Goal: Entertainment & Leisure: Consume media (video, audio)

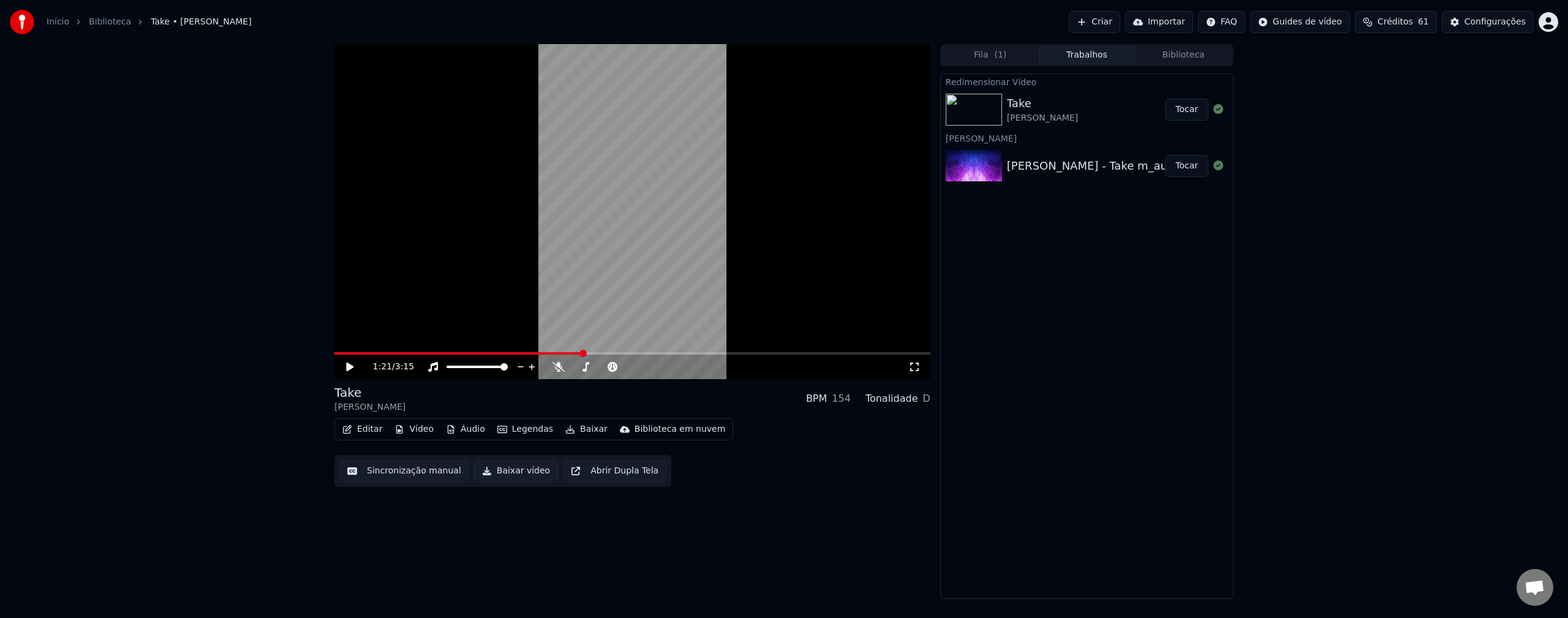
click at [1200, 113] on button "Tocar" at bounding box center [1187, 109] width 43 height 22
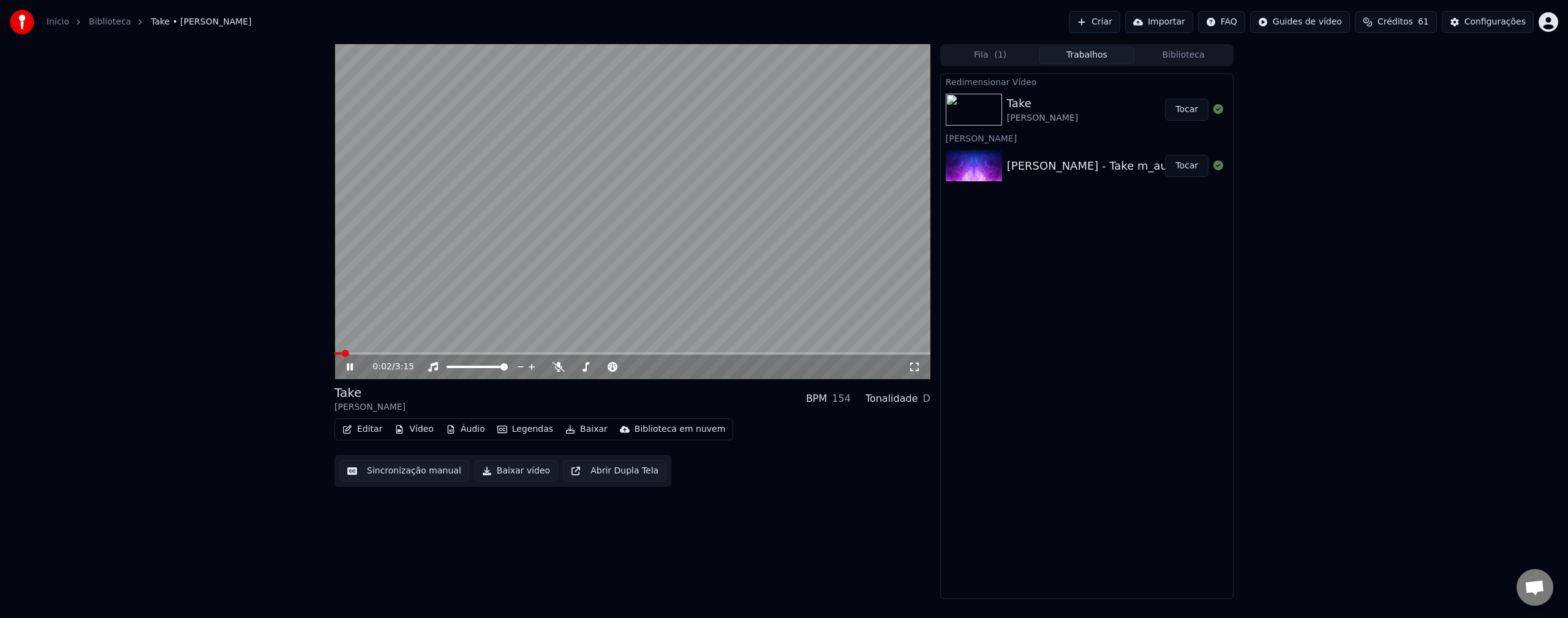
click at [368, 350] on video at bounding box center [632, 211] width 596 height 335
click at [353, 362] on div "0:02 / 3:15" at bounding box center [632, 366] width 586 height 12
click at [349, 369] on icon at bounding box center [349, 366] width 8 height 8
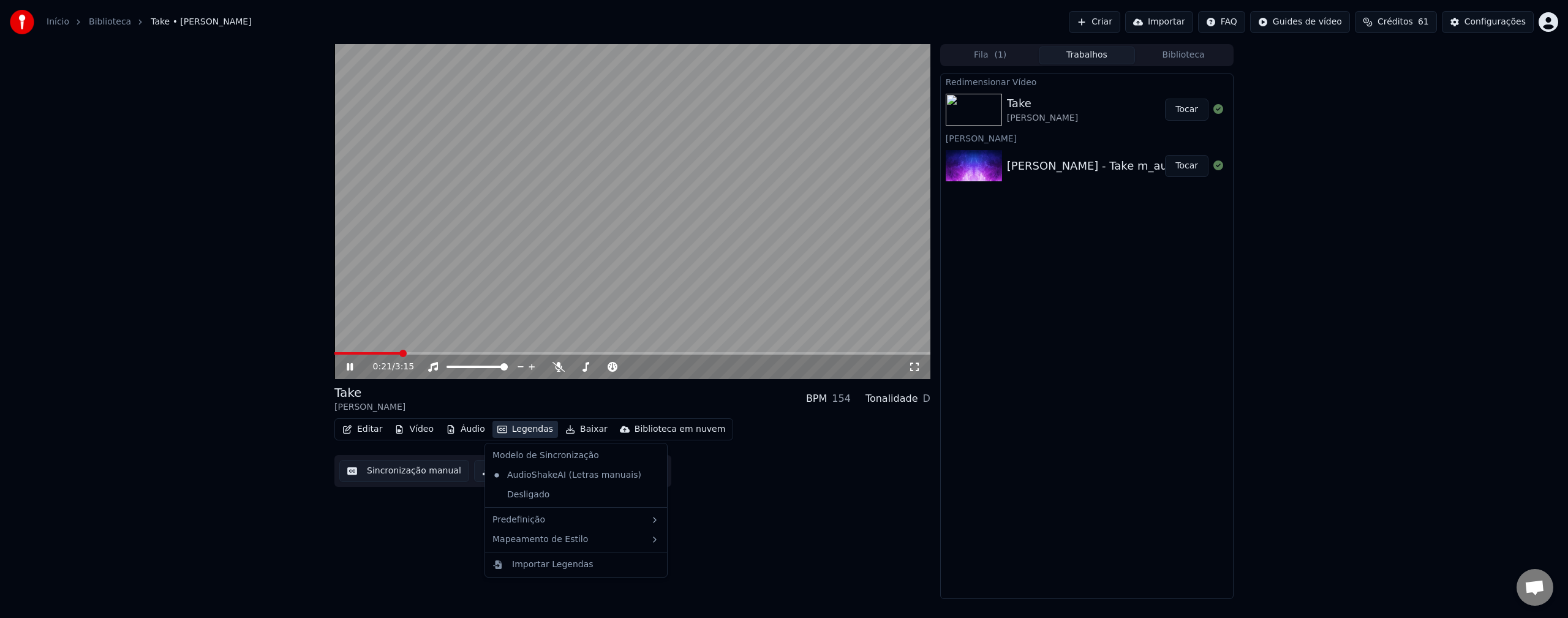
click at [539, 427] on button "Legendas" at bounding box center [525, 429] width 66 height 17
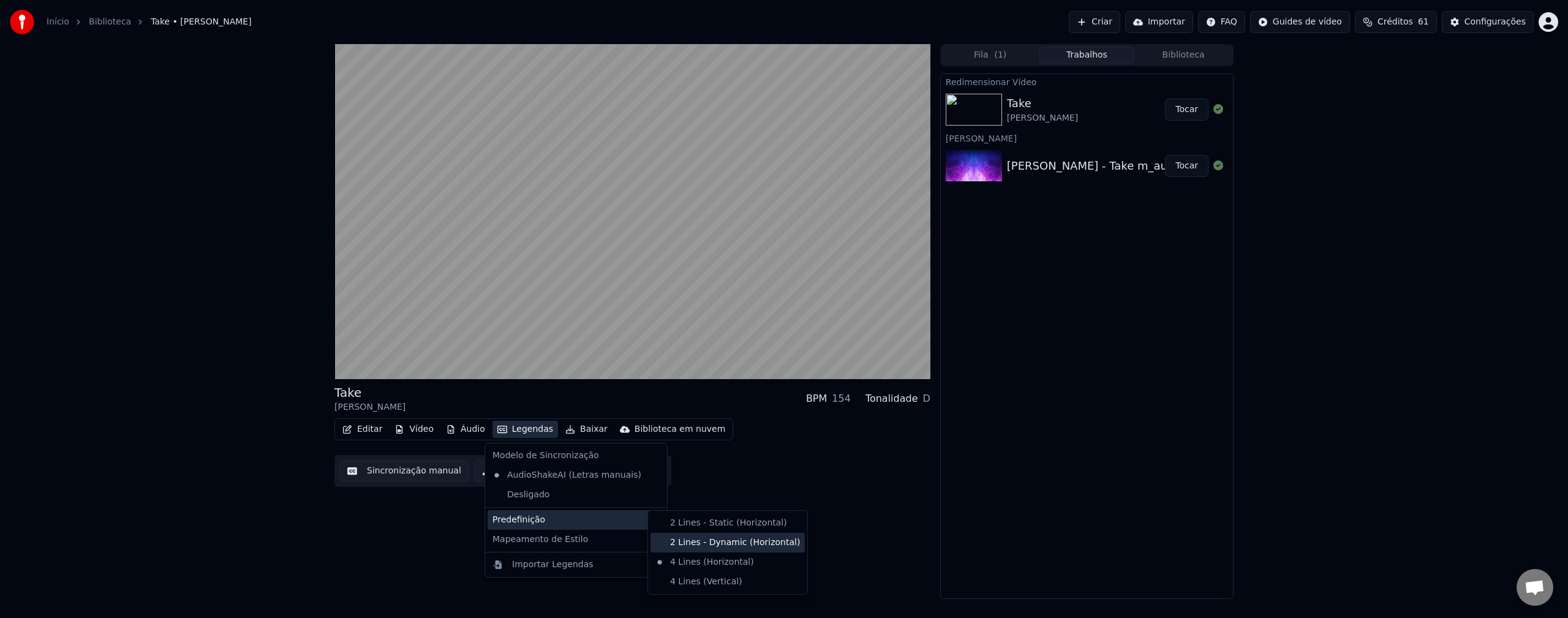
click at [699, 542] on div "2 Lines - Dynamic (Horizontal)" at bounding box center [728, 542] width 154 height 20
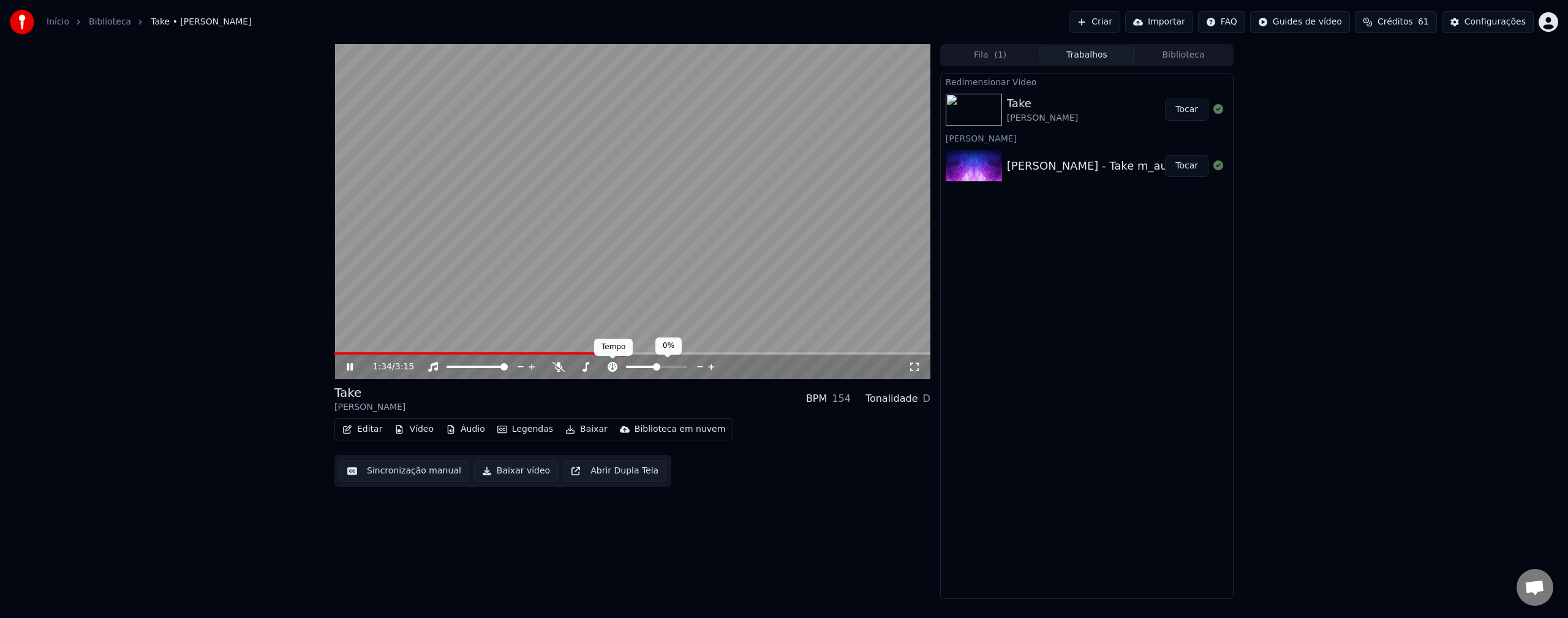
click at [613, 363] on icon at bounding box center [613, 366] width 9 height 9
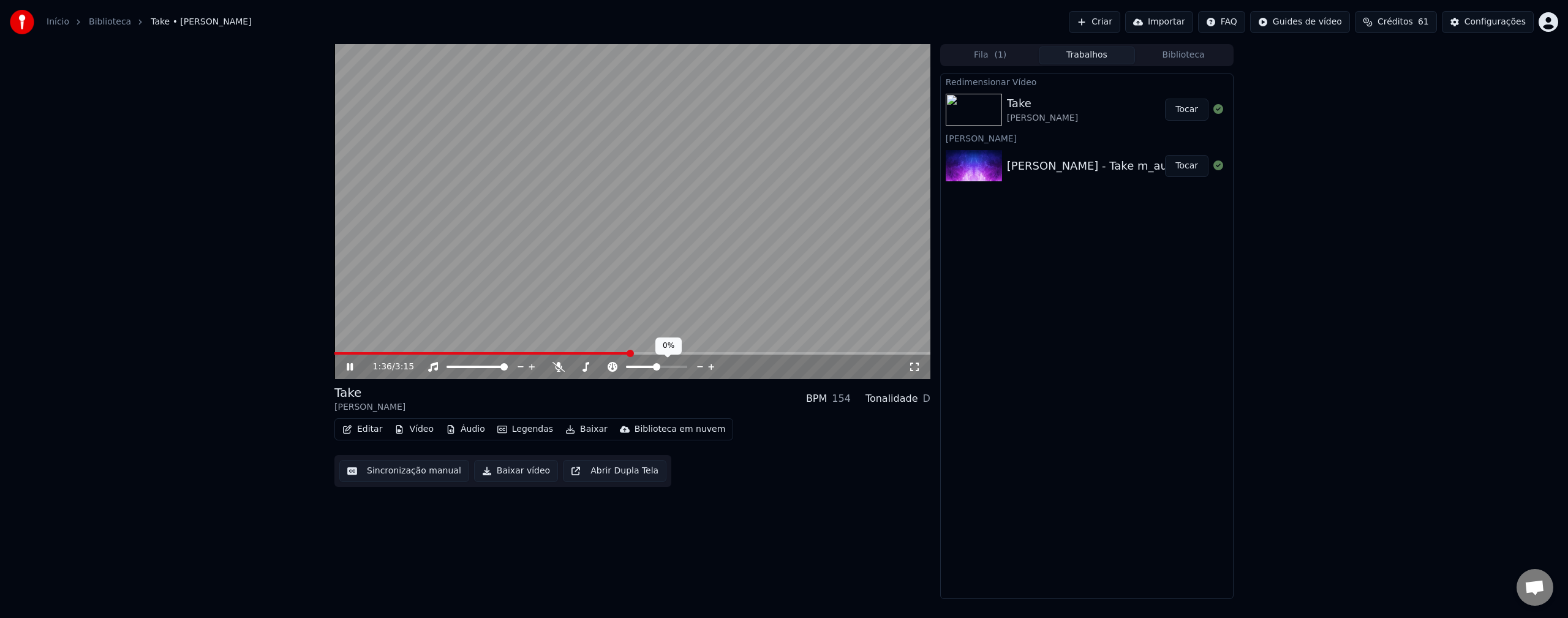
click at [613, 363] on icon at bounding box center [613, 366] width 9 height 9
click at [647, 369] on span at bounding box center [647, 367] width 8 height 8
click at [653, 365] on span at bounding box center [653, 367] width 8 height 8
click at [658, 365] on span at bounding box center [656, 367] width 8 height 8
click at [647, 368] on span at bounding box center [647, 367] width 8 height 8
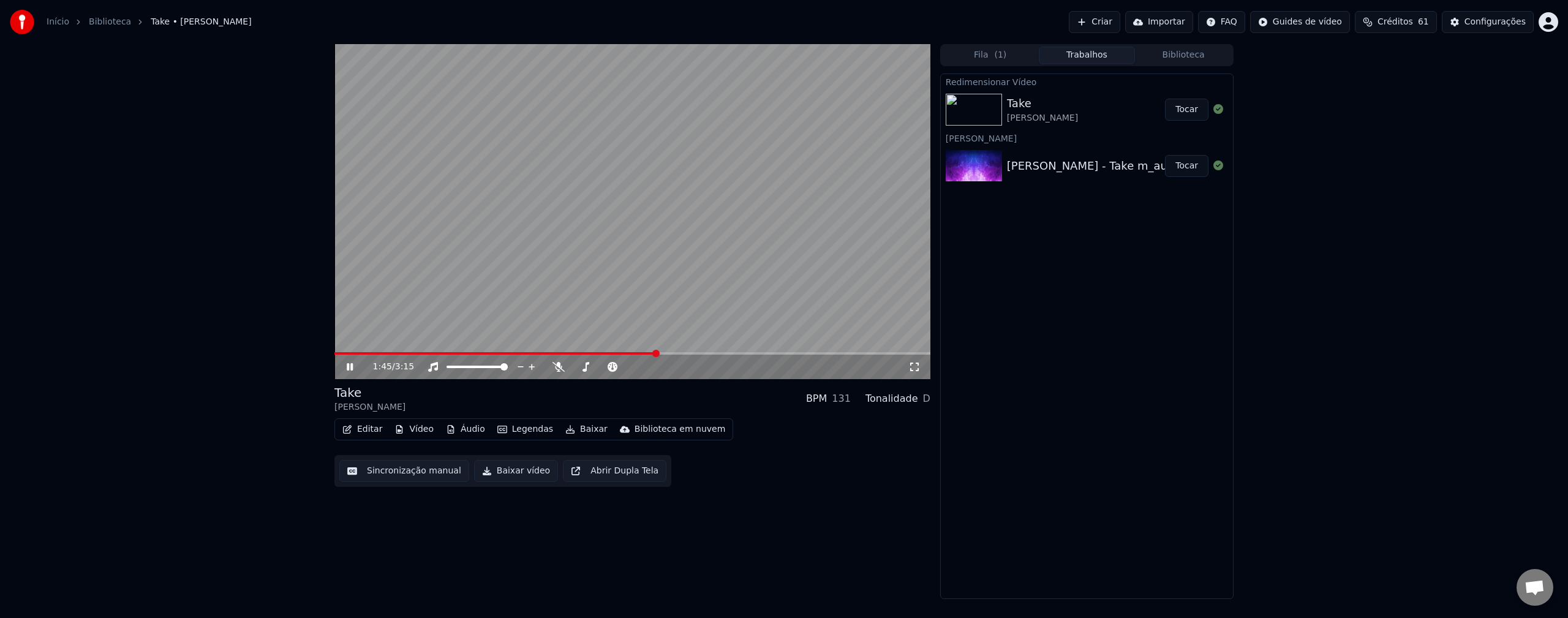
click at [346, 371] on icon at bounding box center [358, 366] width 29 height 9
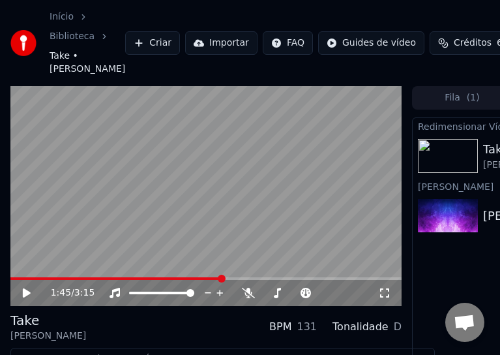
click at [22, 295] on icon at bounding box center [36, 293] width 30 height 10
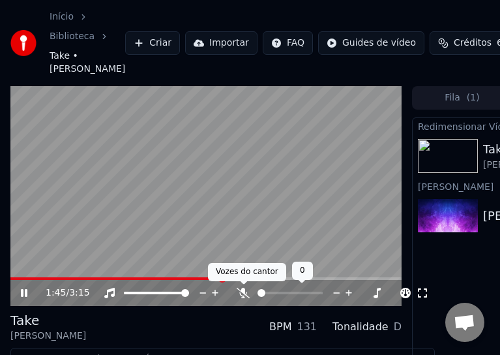
click at [251, 296] on div at bounding box center [302, 292] width 105 height 13
click at [242, 291] on icon at bounding box center [243, 293] width 13 height 10
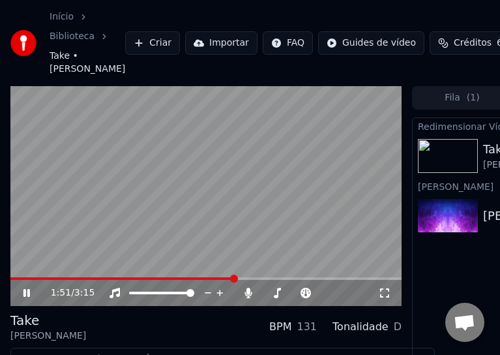
click at [367, 329] on div "Tonalidade" at bounding box center [361, 327] width 56 height 16
click at [216, 290] on icon at bounding box center [220, 292] width 12 height 13
click at [206, 292] on icon at bounding box center [208, 292] width 12 height 13
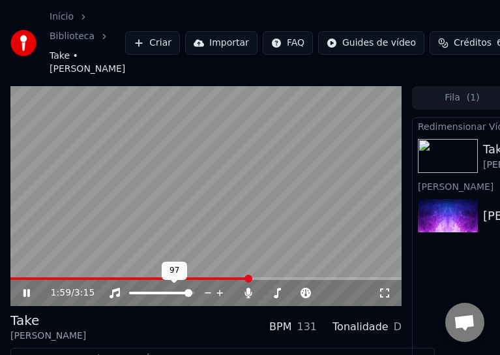
click at [206, 292] on icon at bounding box center [208, 292] width 12 height 13
click at [306, 293] on div at bounding box center [305, 293] width 13 height 10
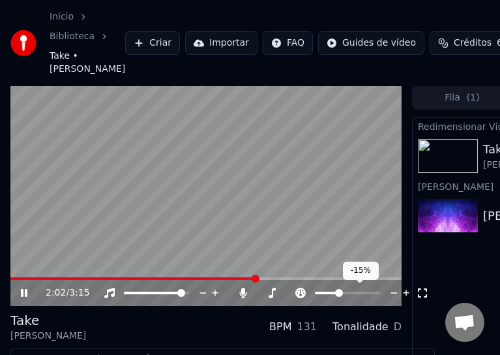
click at [340, 293] on span at bounding box center [339, 293] width 8 height 8
click at [348, 295] on span at bounding box center [348, 293] width 8 height 8
click at [295, 292] on icon at bounding box center [300, 293] width 13 height 10
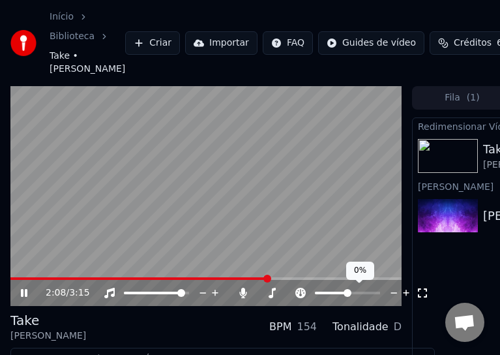
click at [295, 292] on icon at bounding box center [300, 293] width 13 height 10
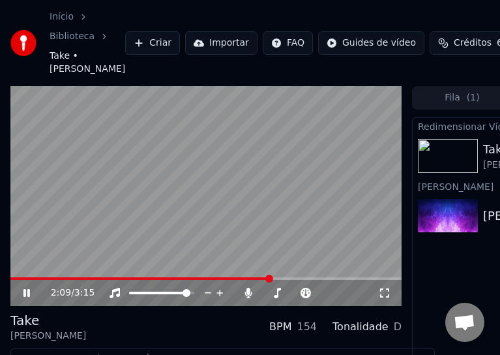
click at [306, 206] on video at bounding box center [205, 196] width 391 height 220
click at [327, 241] on video at bounding box center [205, 196] width 391 height 220
click at [25, 293] on icon at bounding box center [27, 292] width 8 height 9
click at [25, 293] on icon at bounding box center [26, 293] width 7 height 8
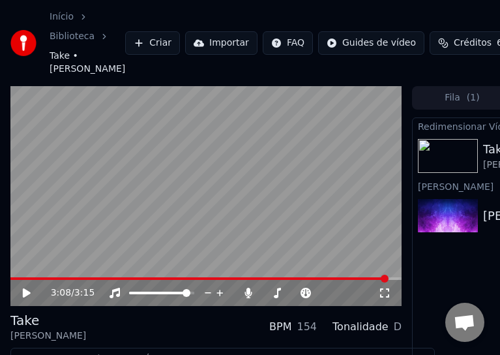
drag, startPoint x: 361, startPoint y: 0, endPoint x: 860, endPoint y: -45, distance: 501.5
click at [500, 0] on html "Início Biblioteca Take • [PERSON_NAME] Criar Importar FAQ Guides de vídeo Crédi…" at bounding box center [250, 177] width 500 height 355
